Goal: Check status: Check status

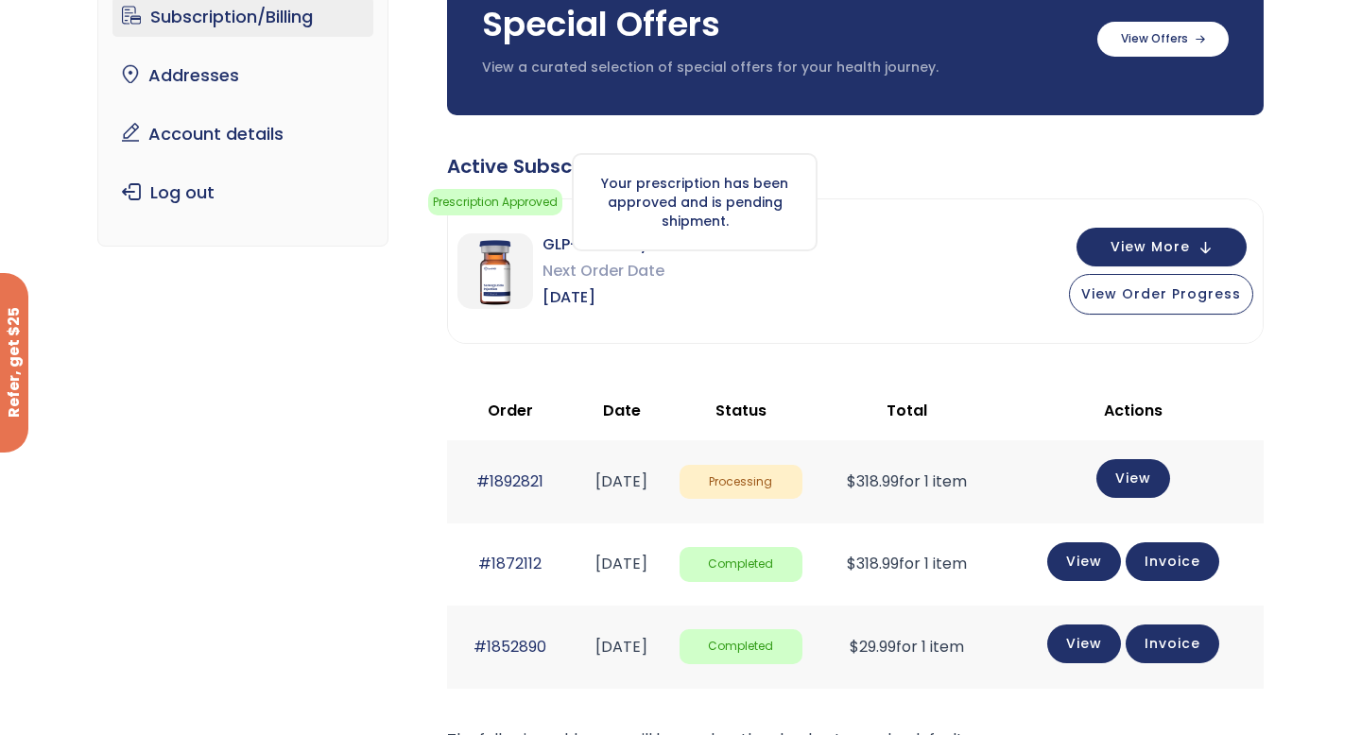
scroll to position [192, 0]
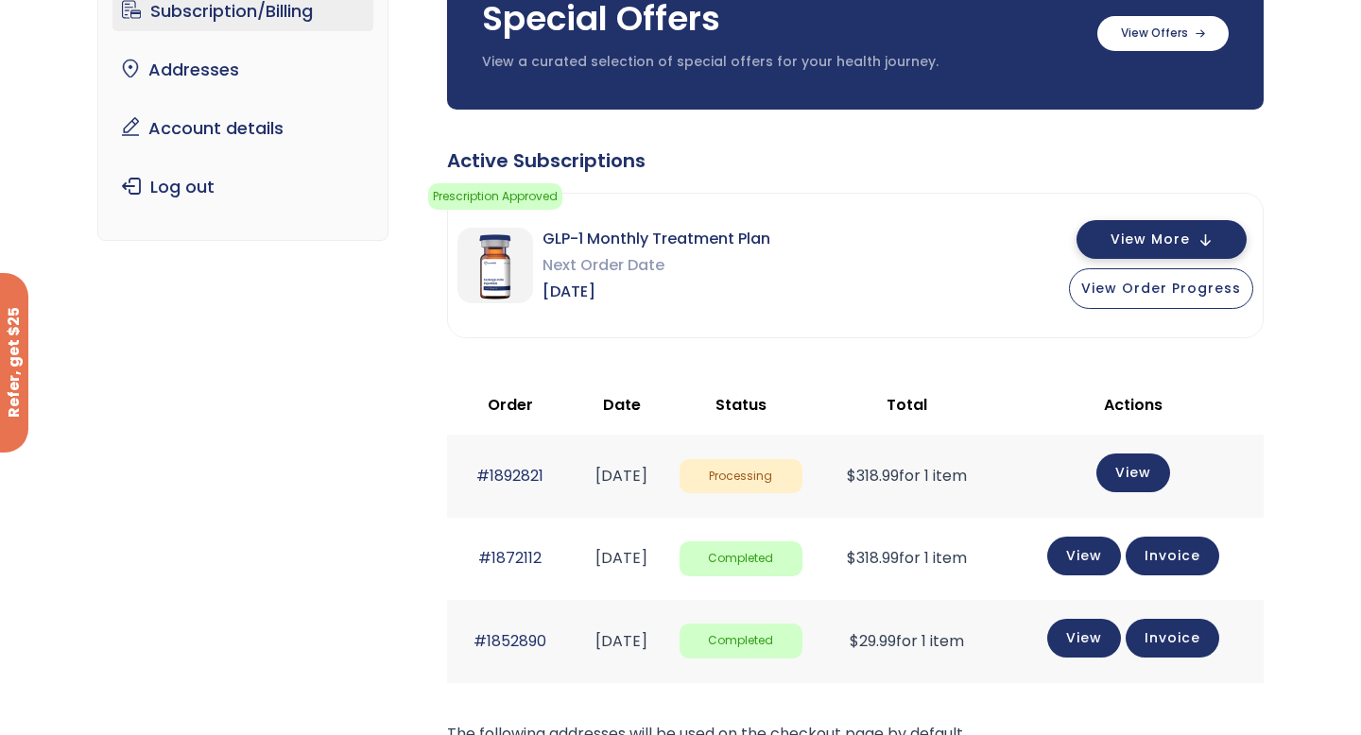
click at [1156, 246] on span "View More" at bounding box center [1150, 239] width 79 height 12
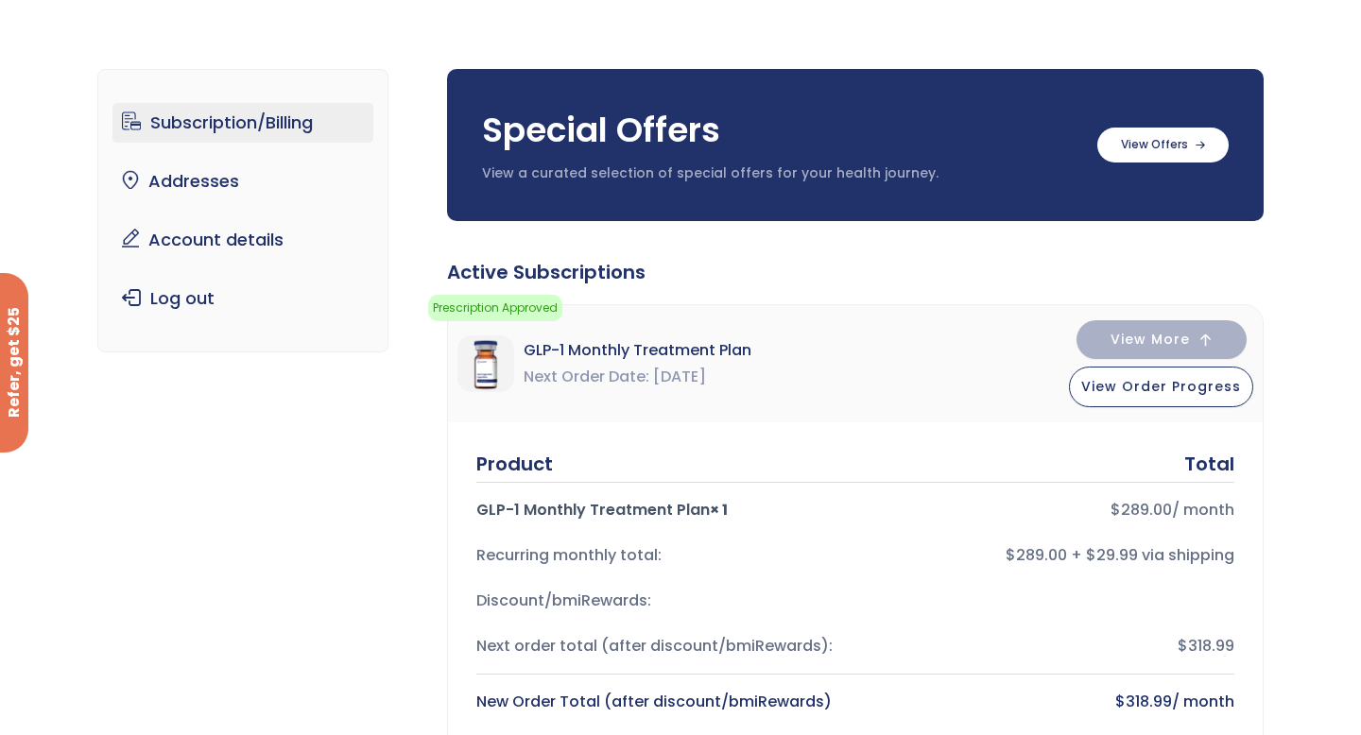
scroll to position [123, 0]
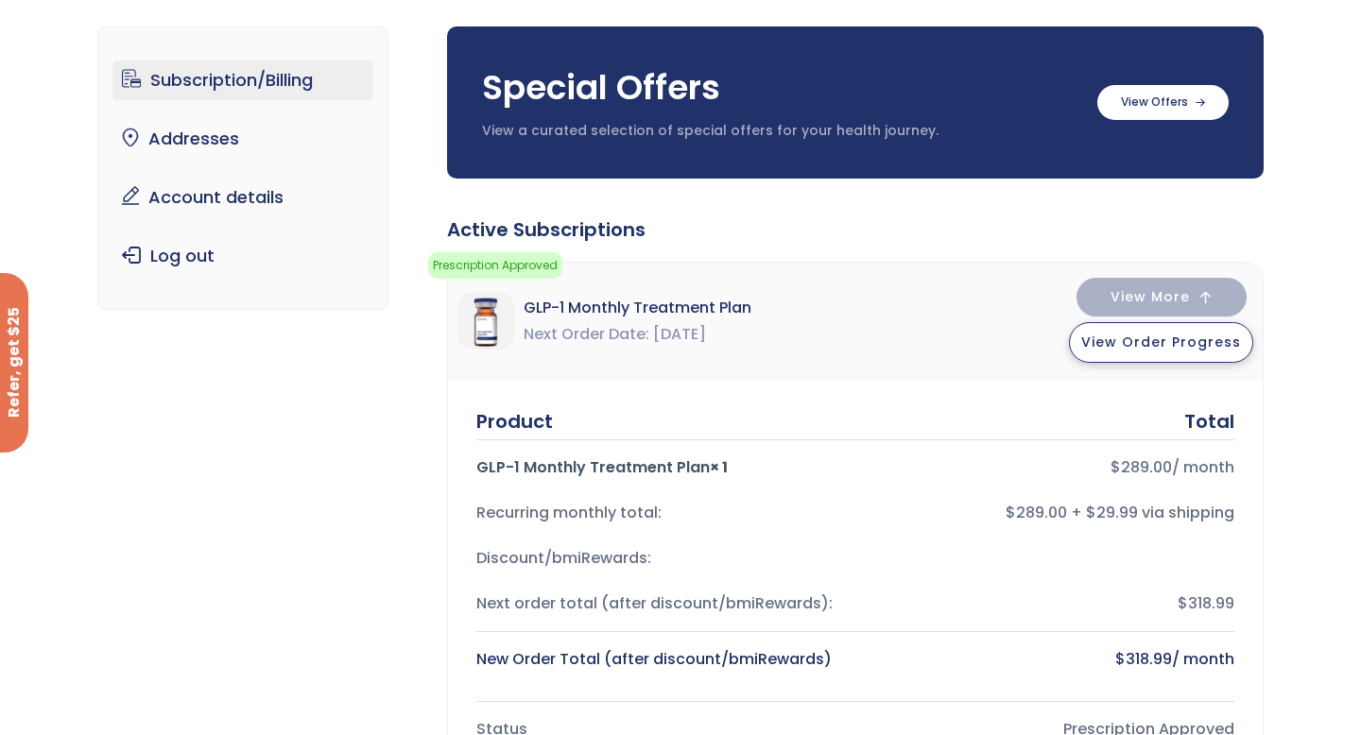
click at [1111, 353] on button "View Order Progress" at bounding box center [1161, 342] width 184 height 41
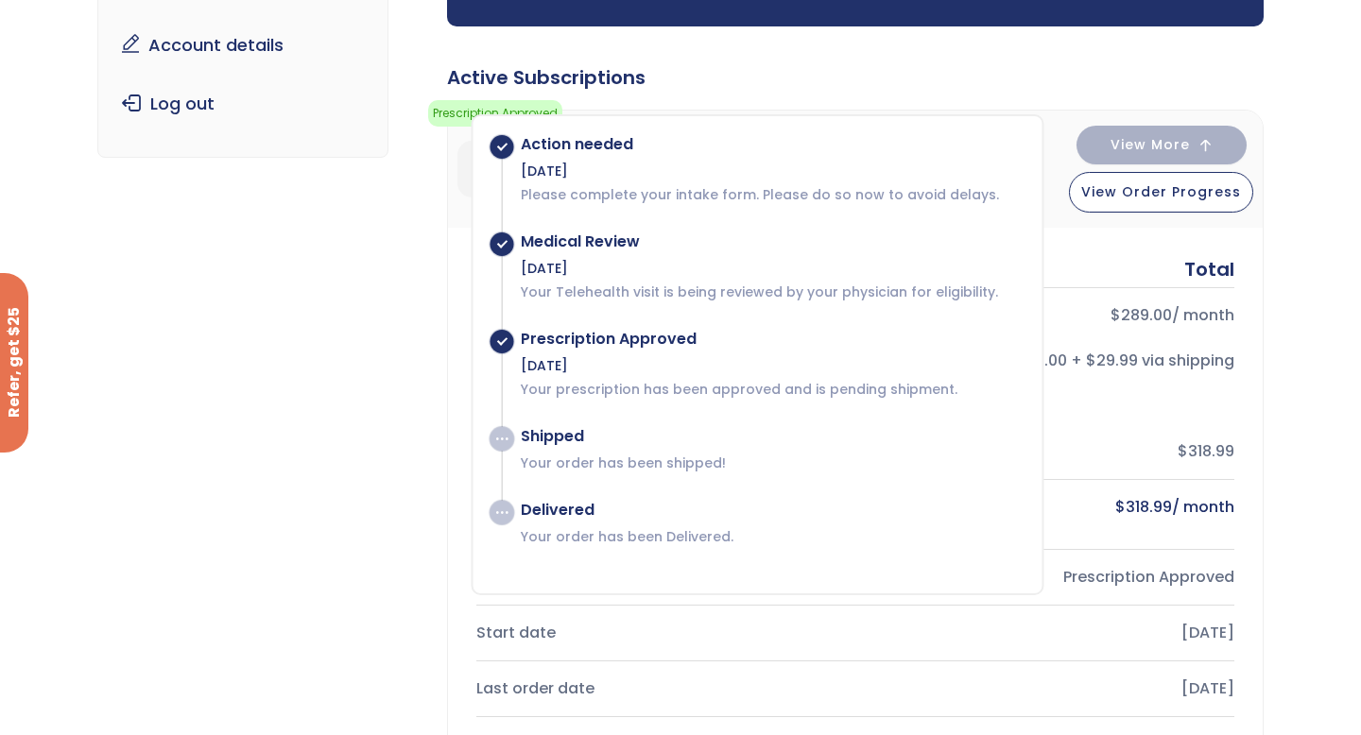
scroll to position [278, 0]
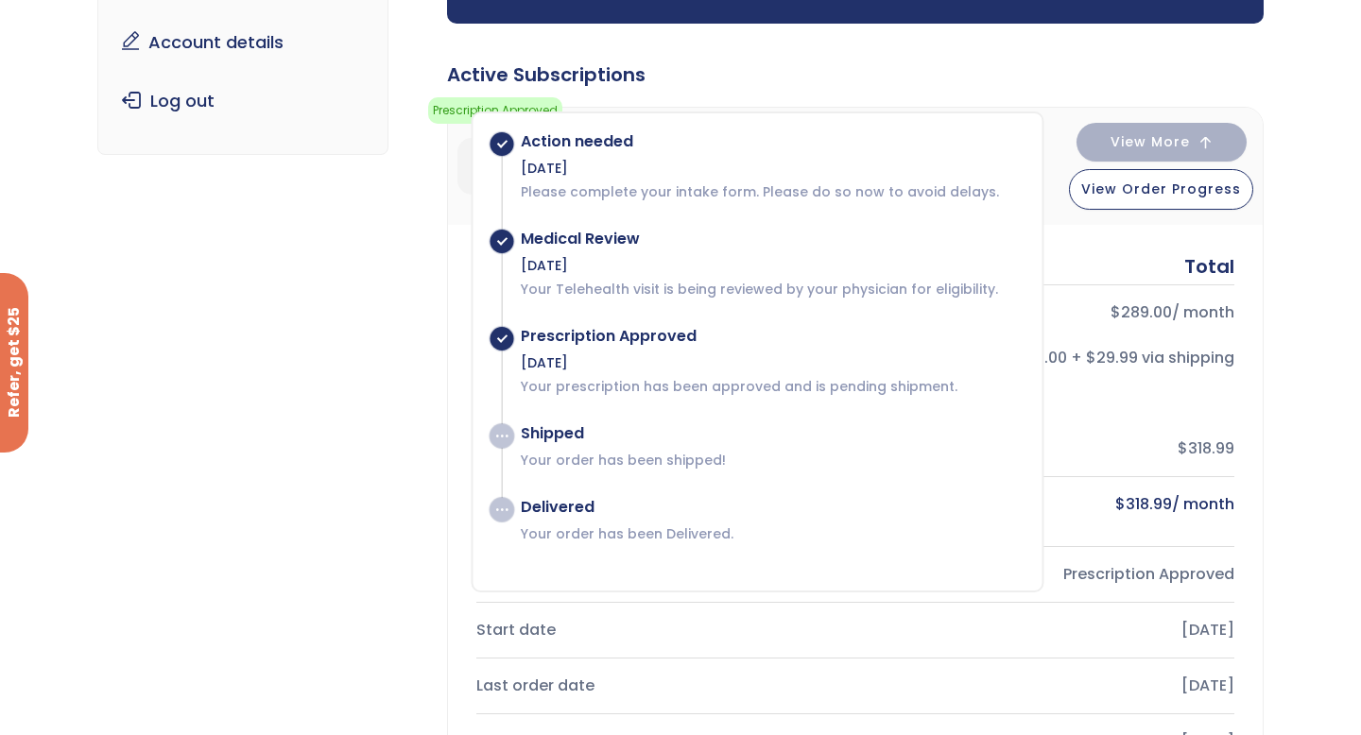
click at [1306, 377] on div "Subscription/Billing bmiRewards Addresses Account details Submit a Review Log o…" at bounding box center [680, 748] width 1361 height 1829
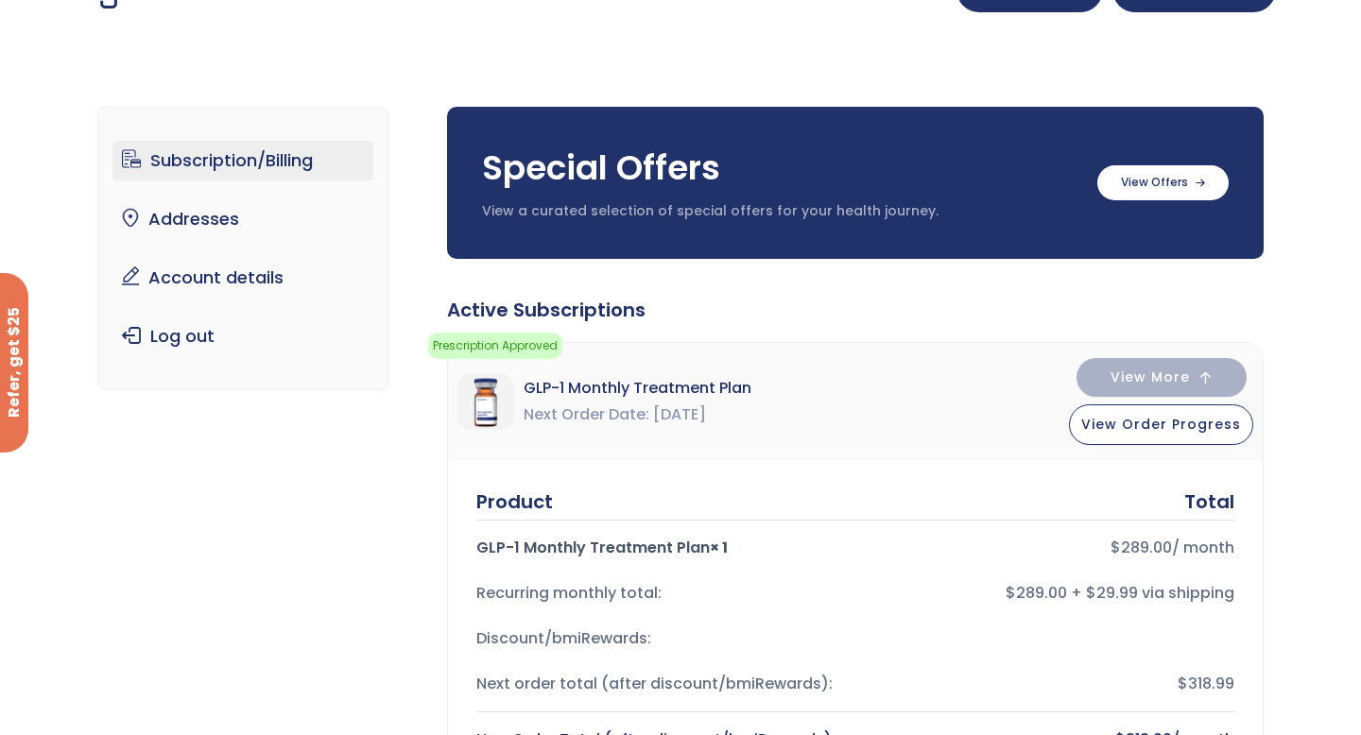
scroll to position [43, 0]
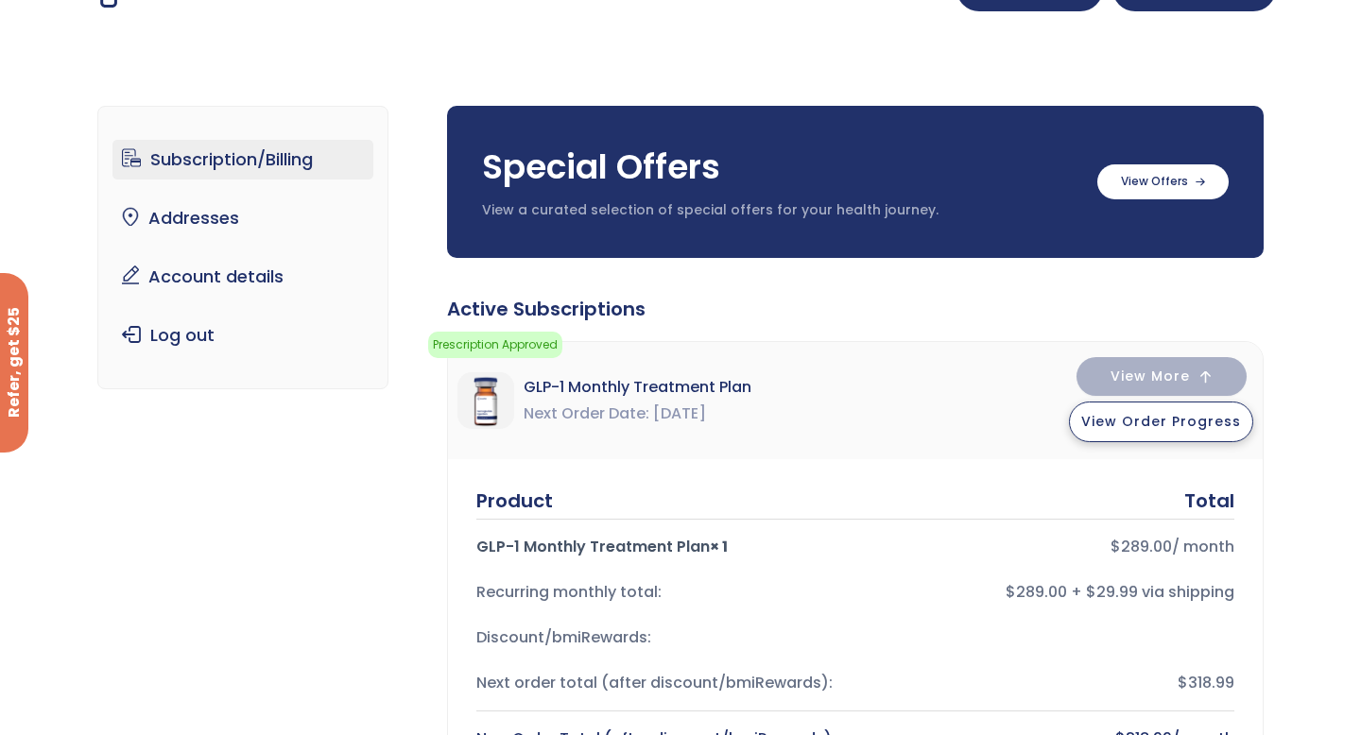
click at [1166, 439] on button "View Order Progress" at bounding box center [1161, 422] width 184 height 41
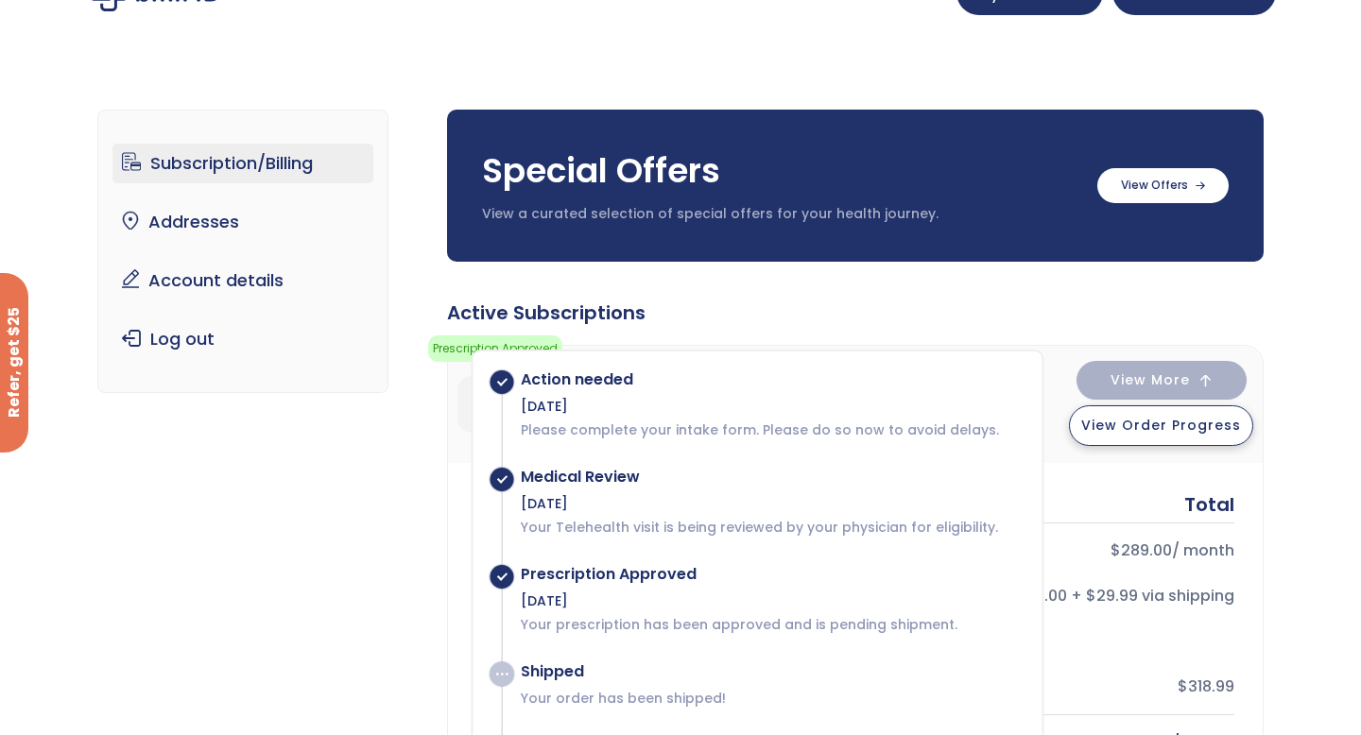
scroll to position [0, 0]
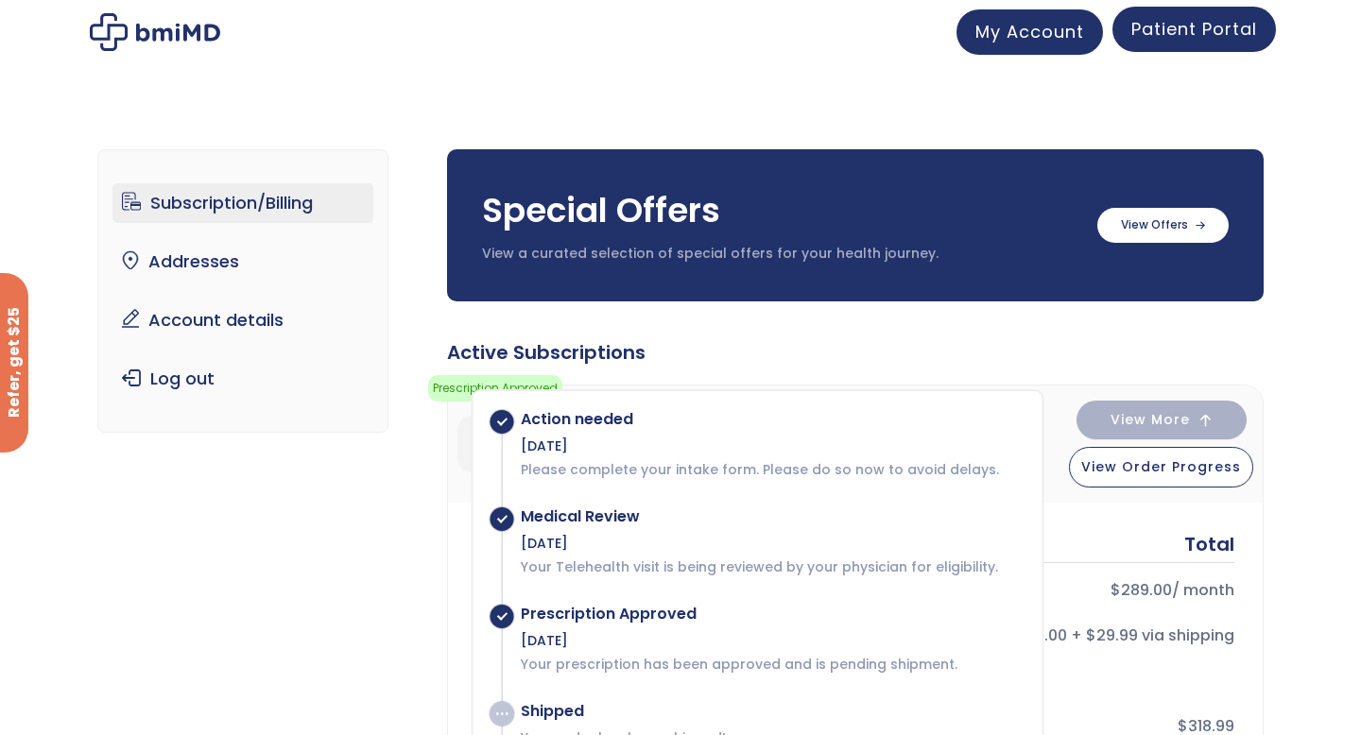
click at [1128, 42] on link "Patient Portal" at bounding box center [1194, 29] width 164 height 45
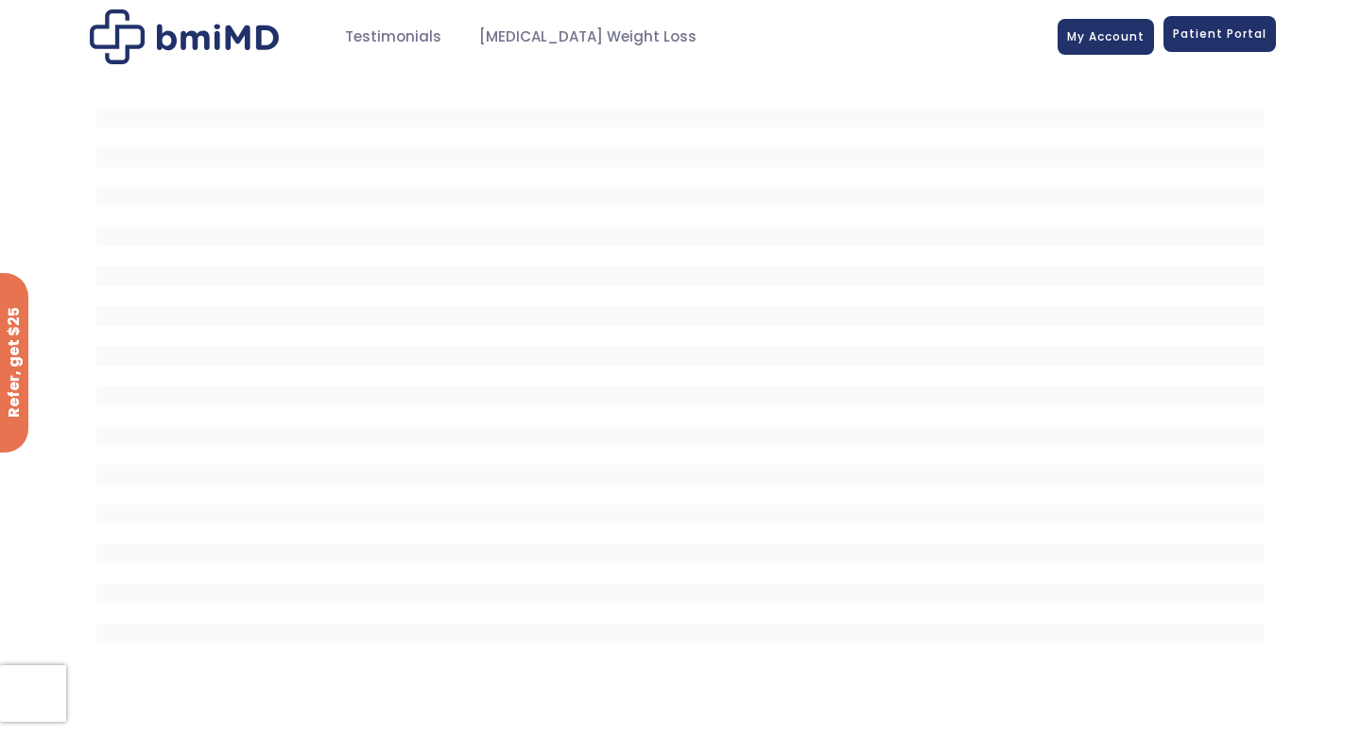
click at [1195, 41] on span "Patient Portal" at bounding box center [1220, 34] width 94 height 16
click at [1110, 41] on span "My Account" at bounding box center [1106, 34] width 78 height 16
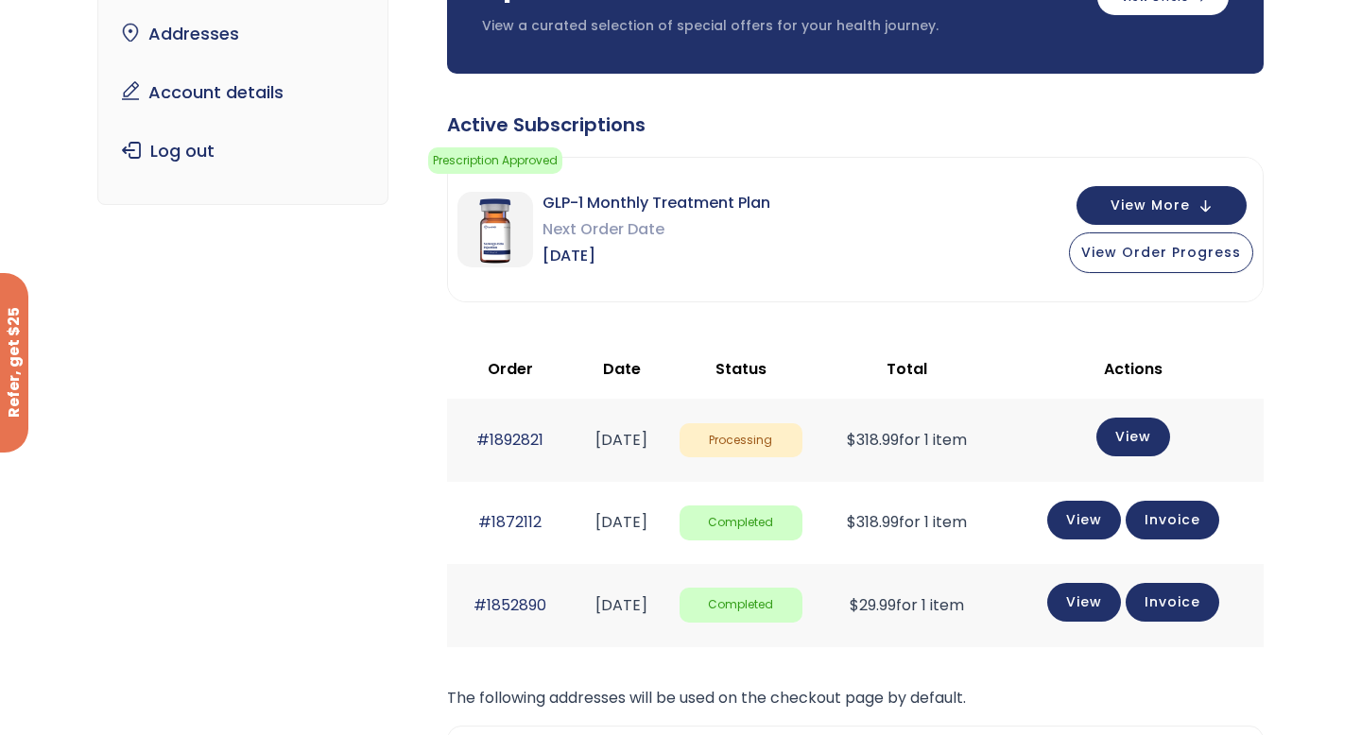
scroll to position [230, 0]
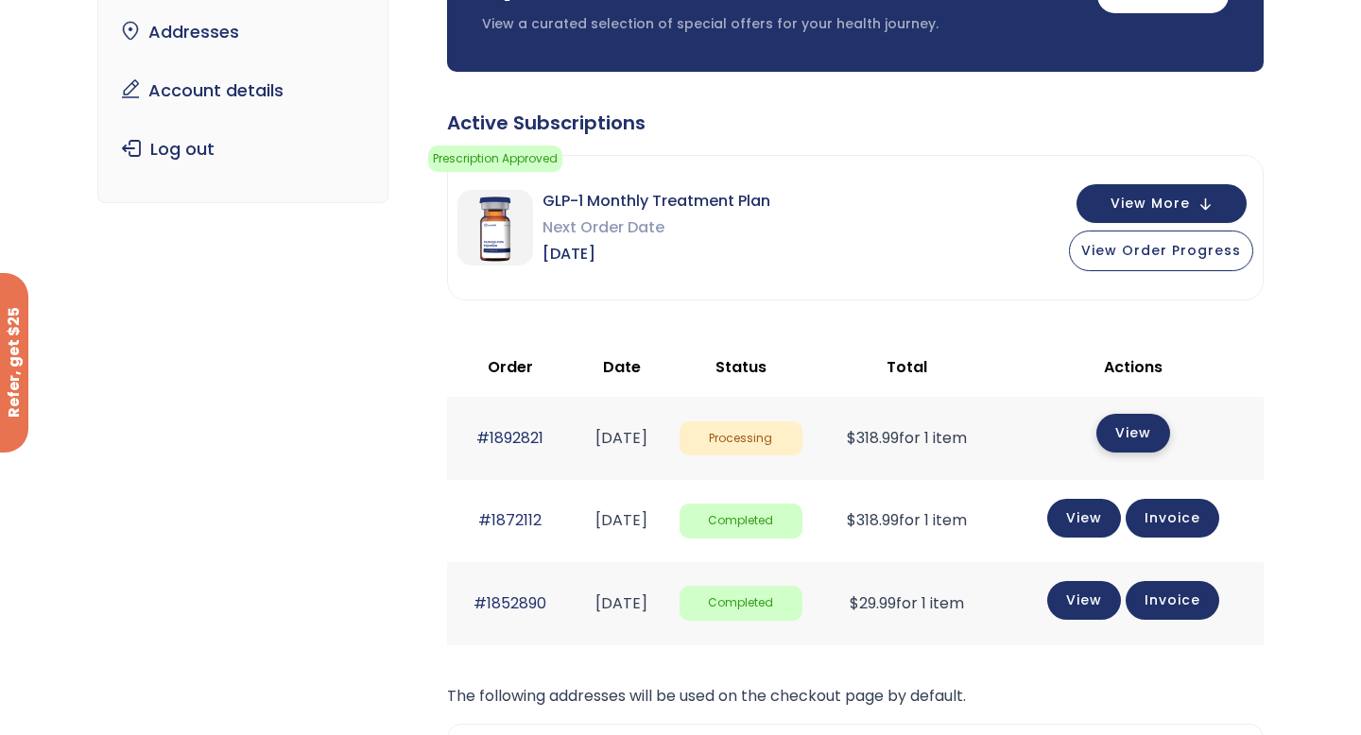
click at [1142, 442] on link "View" at bounding box center [1133, 433] width 74 height 39
